Goal: Task Accomplishment & Management: Manage account settings

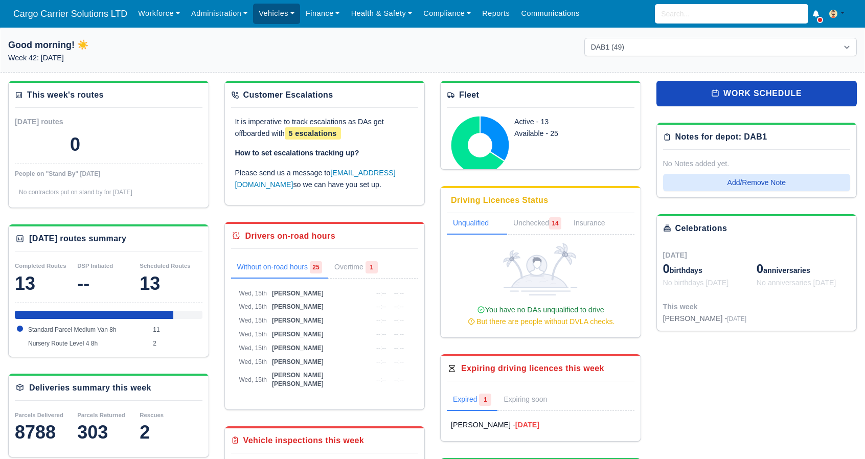
click at [255, 8] on link "Vehicles" at bounding box center [276, 14] width 47 height 20
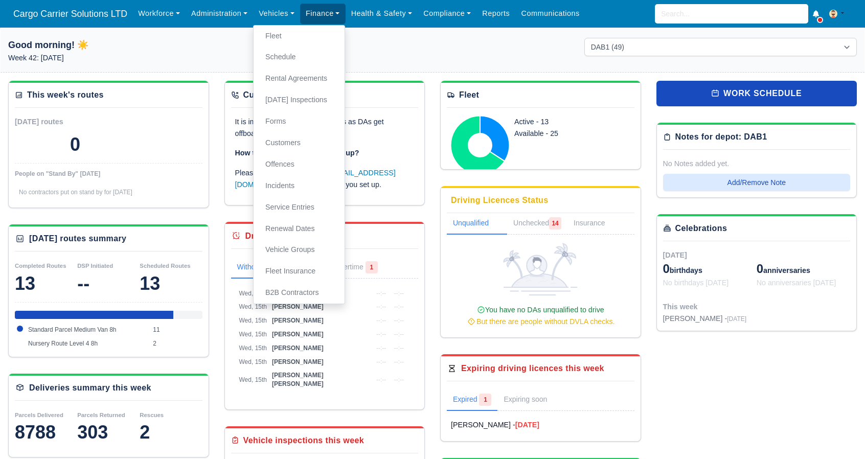
click at [305, 20] on link "Finance" at bounding box center [322, 14] width 45 height 20
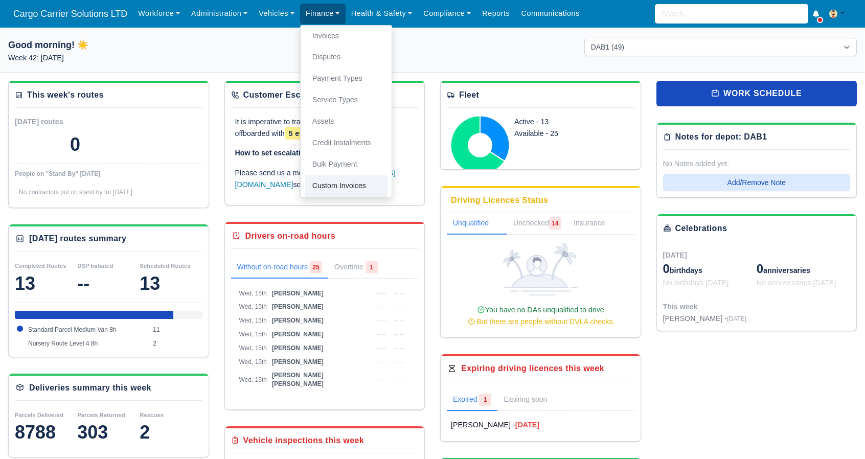
click at [338, 183] on link "Custom Invoices" at bounding box center [346, 185] width 83 height 21
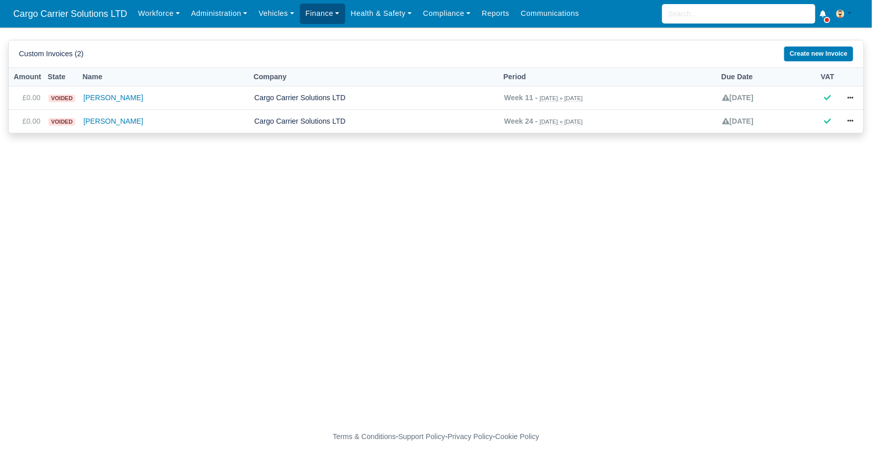
click at [326, 7] on link "Finance" at bounding box center [322, 14] width 45 height 20
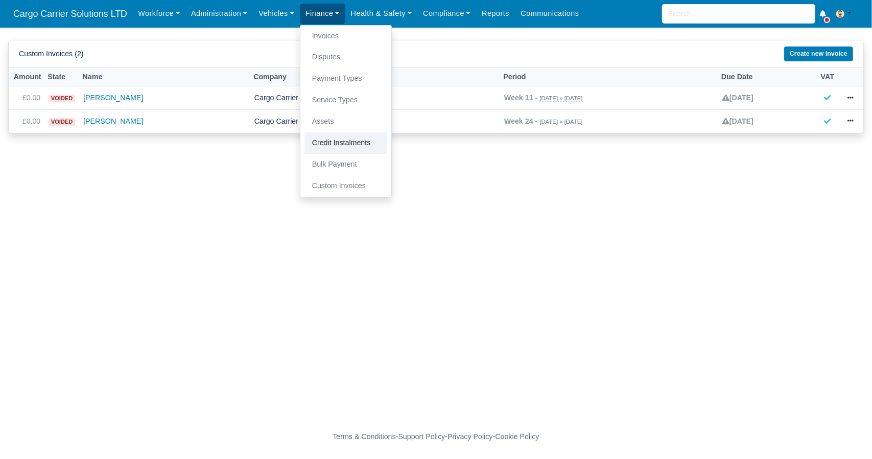
click at [333, 143] on link "Credit Instalments" at bounding box center [346, 142] width 83 height 21
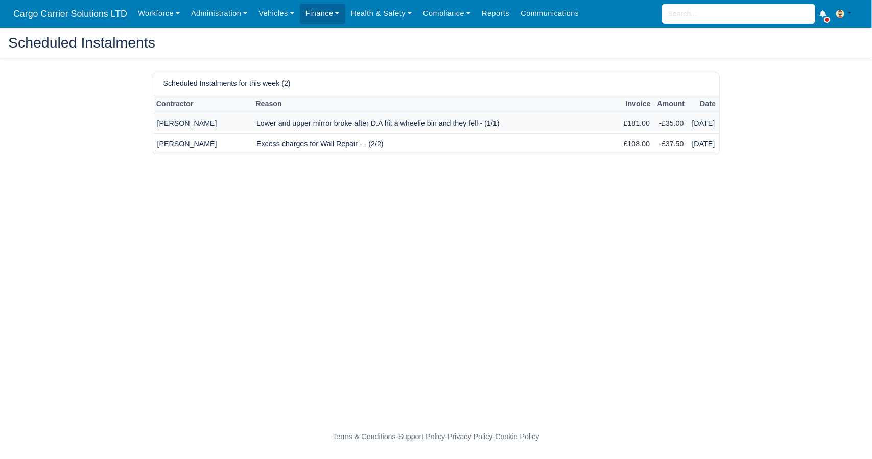
click at [416, 126] on td "Lower and upper mirror broke after D.A hit a wheelie bin and they fell - (1/1)" at bounding box center [435, 123] width 367 height 20
drag, startPoint x: 486, startPoint y: 124, endPoint x: 218, endPoint y: 123, distance: 267.8
click at [218, 123] on tr "Kelly Compton Lower and upper mirror broke after D.A hit a wheelie bin and they…" at bounding box center [436, 123] width 566 height 20
copy tr "Lower and upper mirror broke after D.A hit a wheelie bin and they fell - (1/1)"
